Goal: Download file/media

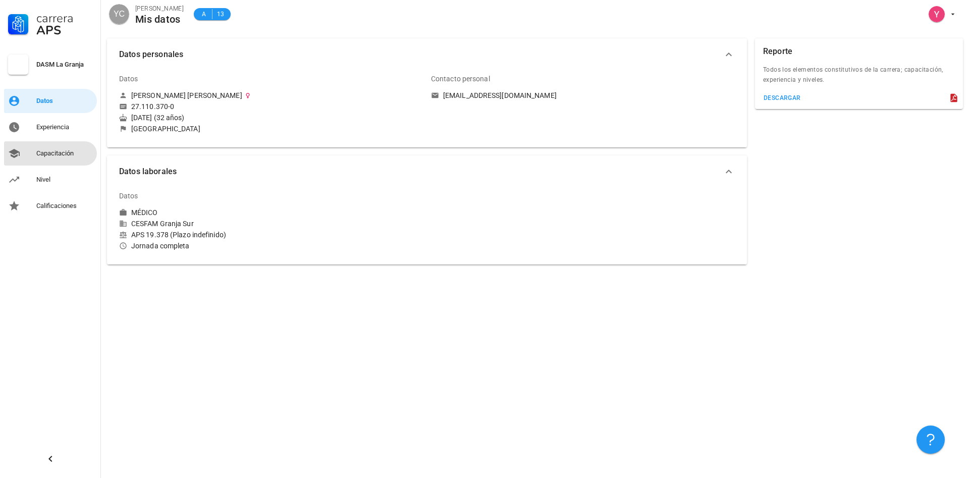
click at [60, 153] on div "Capacitación" at bounding box center [64, 153] width 57 height 8
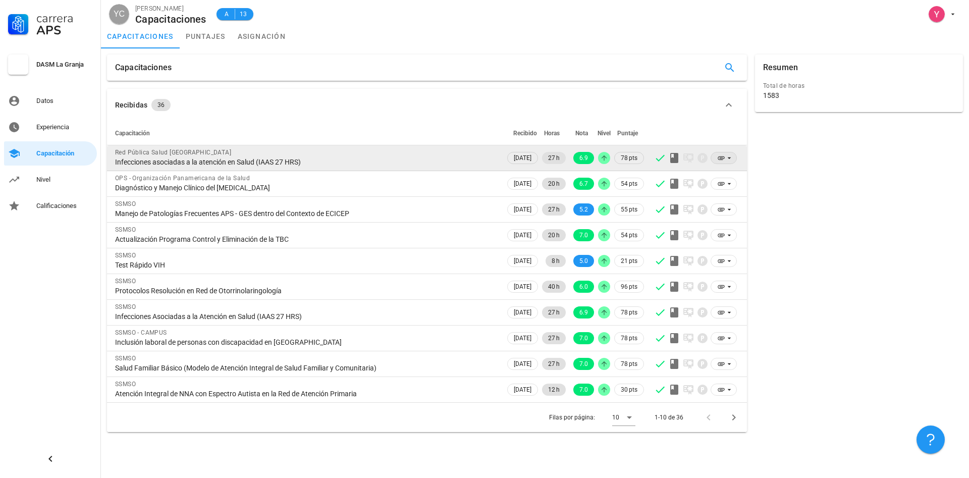
click at [727, 159] on icon at bounding box center [729, 158] width 8 height 8
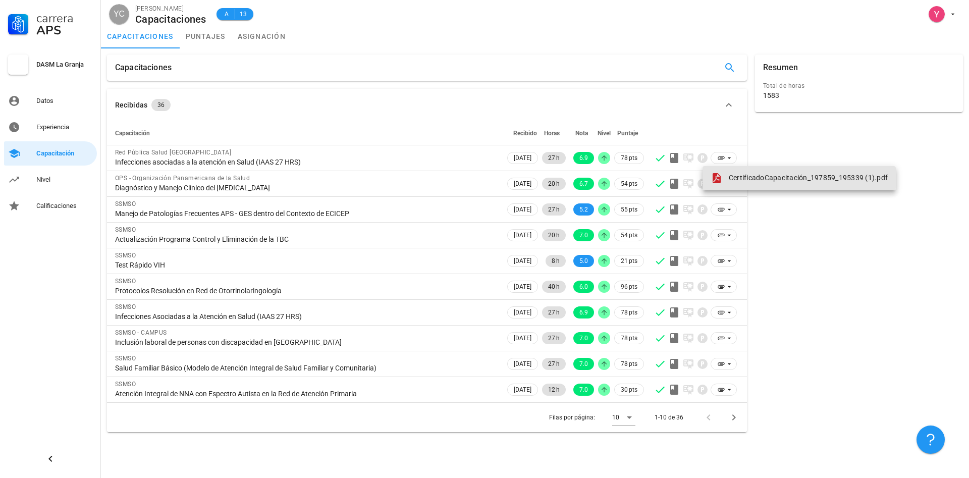
click at [739, 179] on span "CertificadoCapacitación_197859_195339 (1).pdf" at bounding box center [808, 178] width 159 height 8
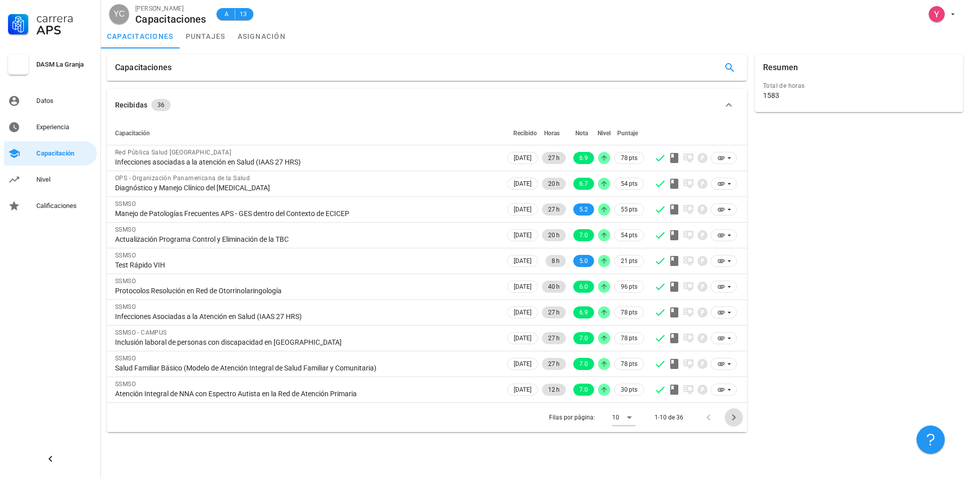
click at [732, 418] on icon "Página siguiente" at bounding box center [734, 417] width 12 height 12
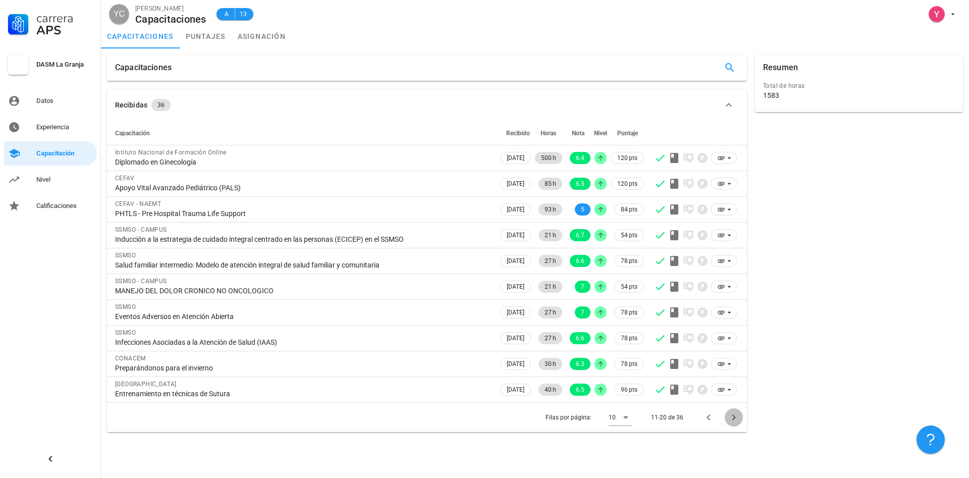
click at [736, 419] on icon "Página siguiente" at bounding box center [734, 417] width 12 height 12
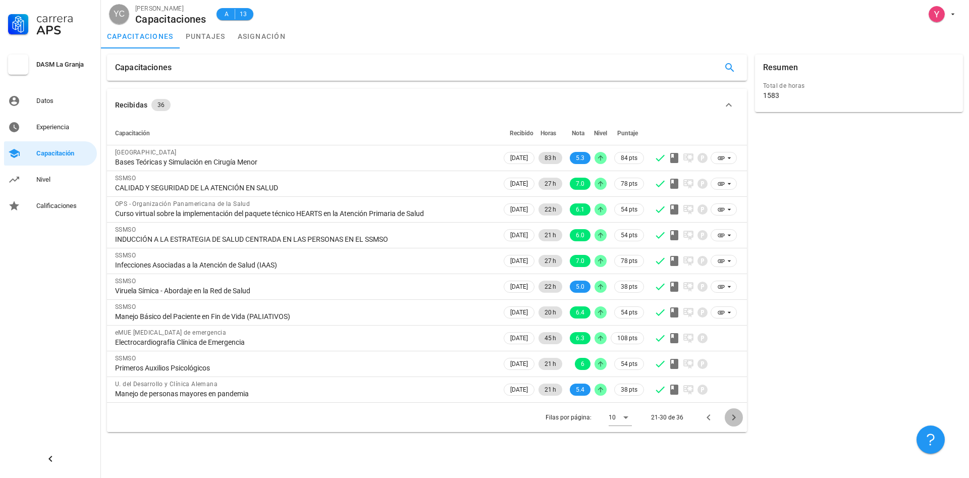
click at [736, 419] on icon "Página siguiente" at bounding box center [734, 417] width 12 height 12
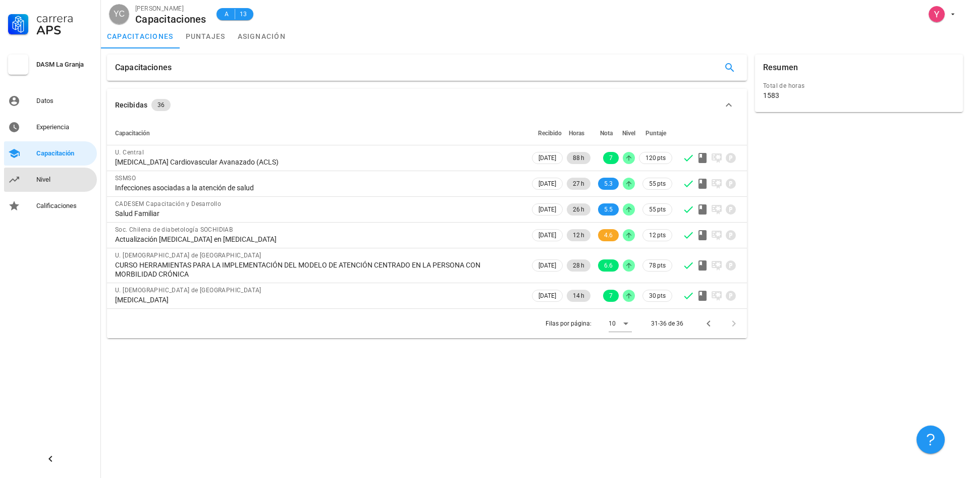
click at [54, 181] on div "Nivel" at bounding box center [64, 180] width 57 height 8
